Goal: Task Accomplishment & Management: Complete application form

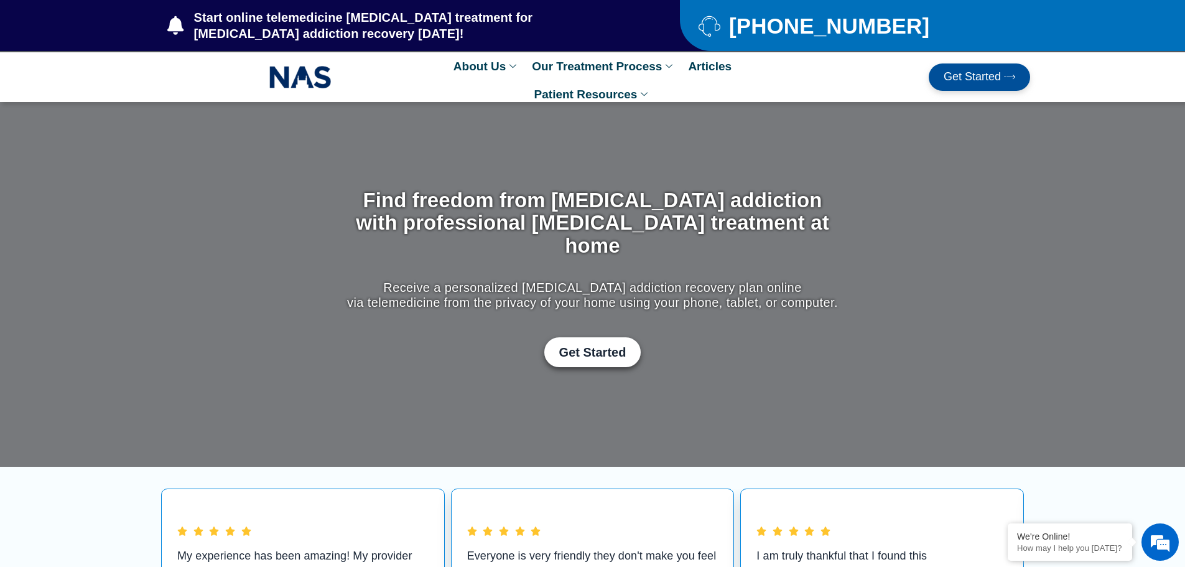
click at [948, 76] on span "Get Started" at bounding box center [971, 77] width 57 height 12
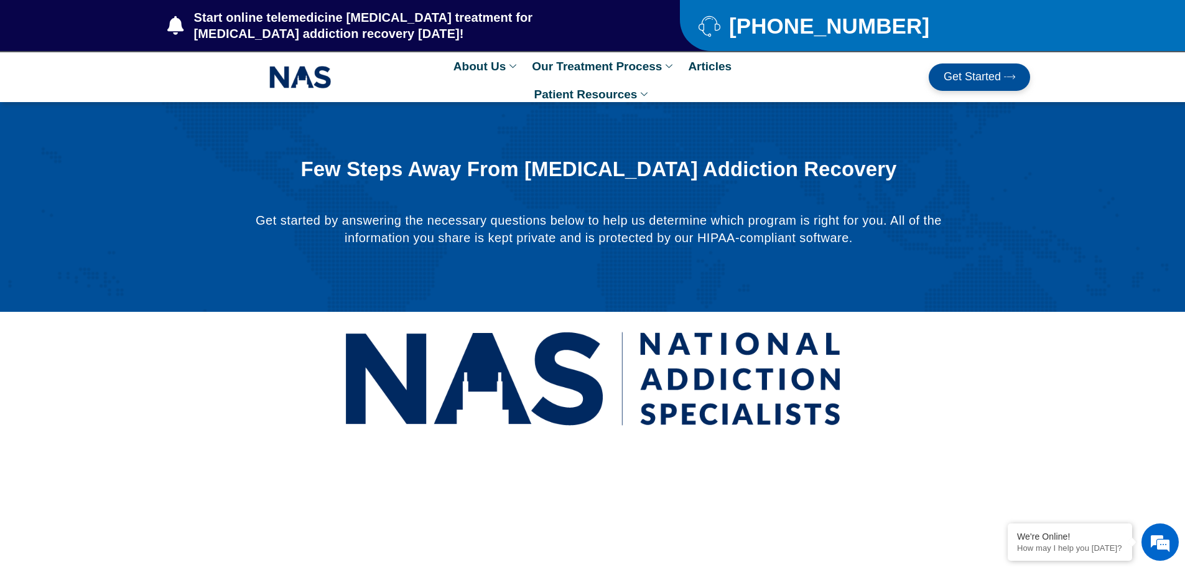
click at [945, 78] on span "Get Started" at bounding box center [971, 77] width 57 height 12
